Goal: Task Accomplishment & Management: Manage account settings

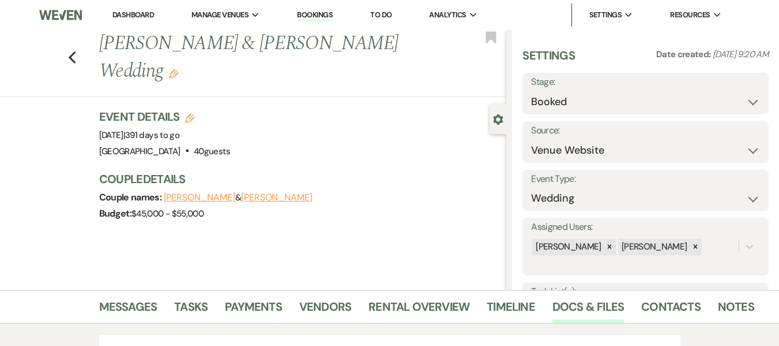
select select "5"
click at [320, 13] on link "Bookings" at bounding box center [315, 15] width 36 height 11
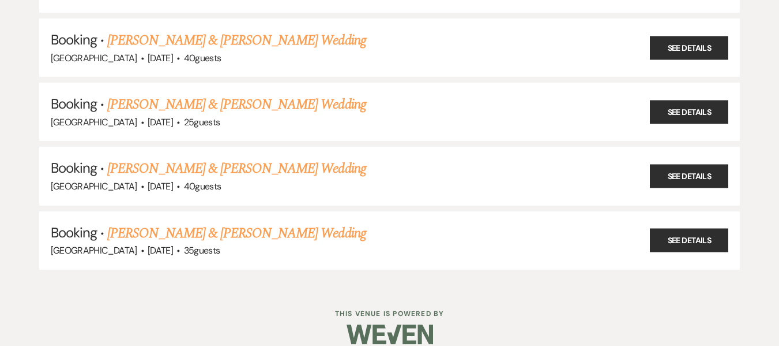
scroll to position [1679, 0]
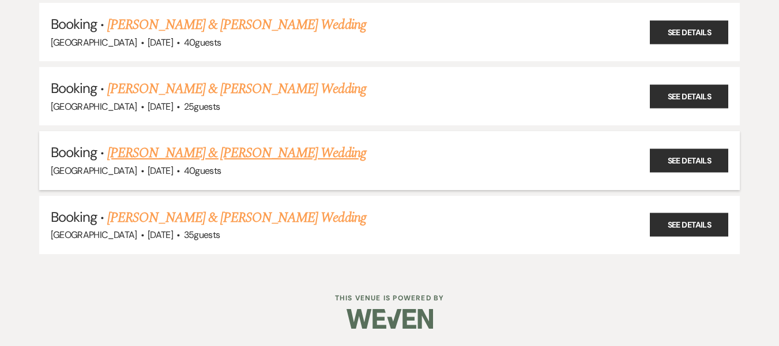
click at [280, 148] on link "[PERSON_NAME] & [PERSON_NAME] Wedding" at bounding box center [236, 152] width 258 height 21
select select "5"
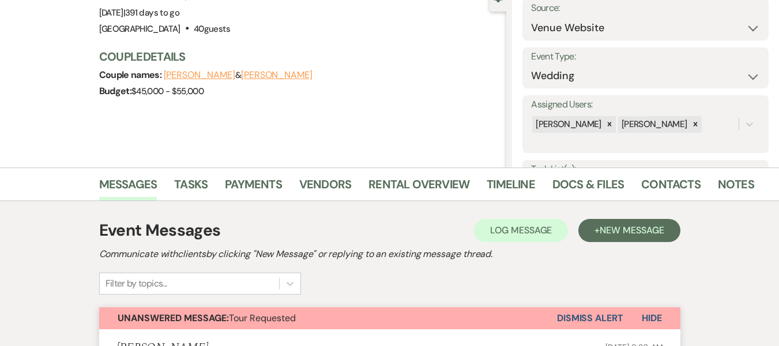
scroll to position [121, 0]
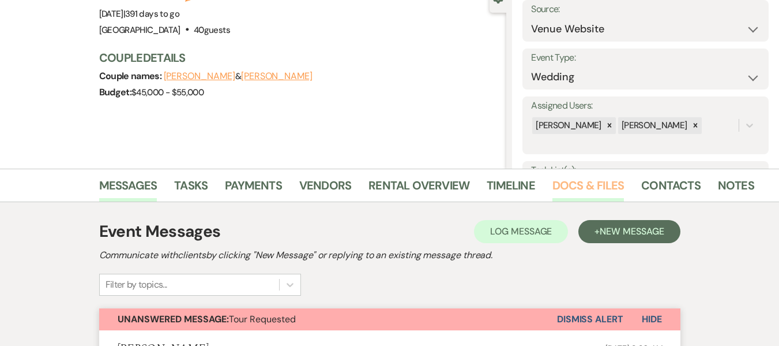
click at [564, 183] on link "Docs & Files" at bounding box center [589, 188] width 72 height 25
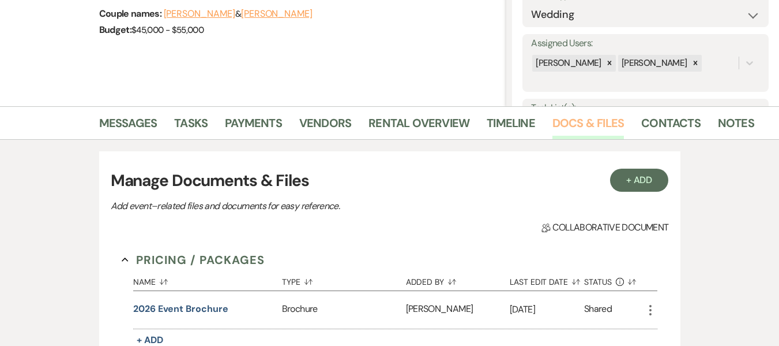
scroll to position [152, 0]
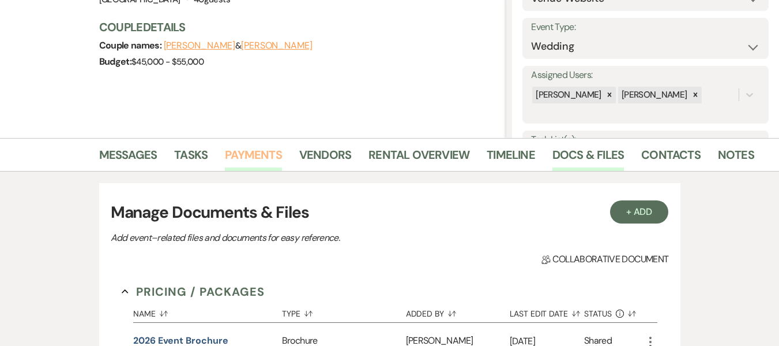
click at [248, 153] on link "Payments" at bounding box center [253, 157] width 57 height 25
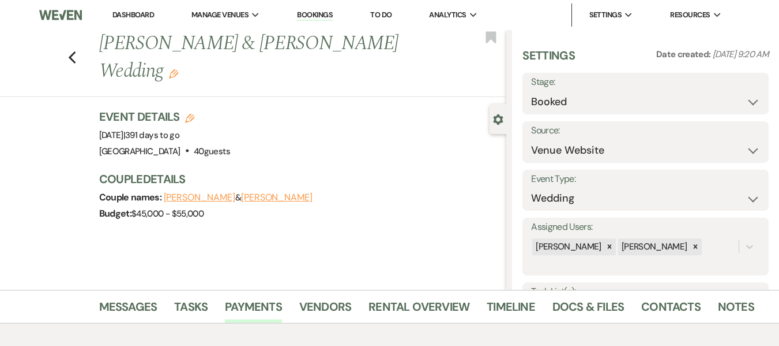
click at [270, 48] on h1 "[PERSON_NAME] & [PERSON_NAME] Wedding Edit" at bounding box center [259, 57] width 321 height 55
click at [76, 51] on icon "Previous" at bounding box center [72, 58] width 9 height 14
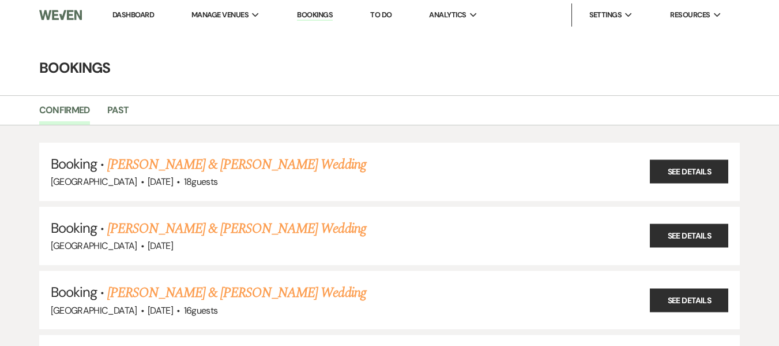
scroll to position [1679, 0]
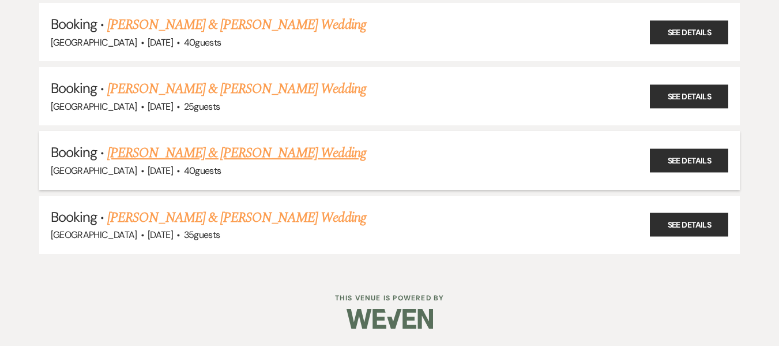
click at [163, 154] on link "[PERSON_NAME] & [PERSON_NAME] Wedding" at bounding box center [236, 152] width 258 height 21
select select "5"
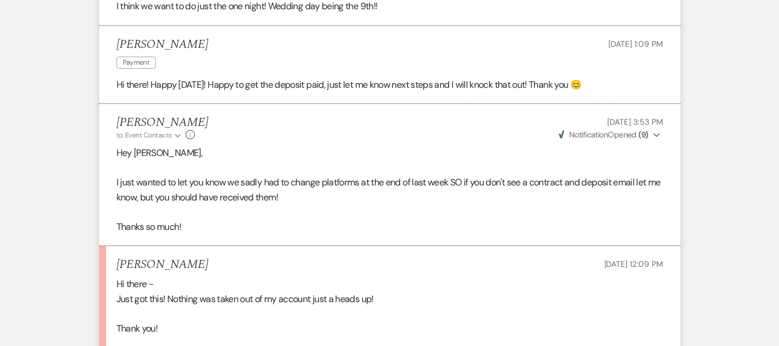
scroll to position [2506, 0]
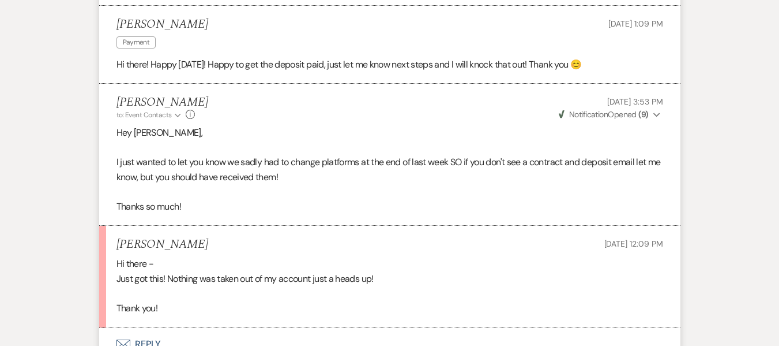
click at [656, 114] on icon "Expand" at bounding box center [657, 115] width 7 height 8
click at [656, 114] on use "button" at bounding box center [657, 114] width 6 height 4
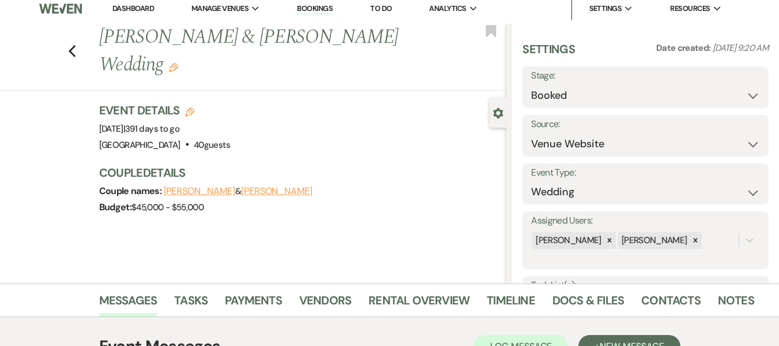
scroll to position [0, 0]
